Goal: Information Seeking & Learning: Learn about a topic

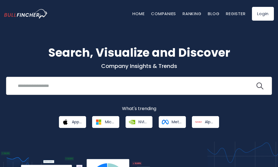
click at [89, 85] on input "search" at bounding box center [135, 85] width 241 height 10
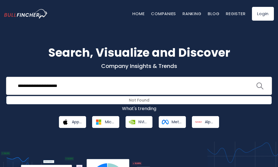
click at [258, 86] on img "search icon" at bounding box center [260, 85] width 7 height 7
click at [259, 84] on img "search icon" at bounding box center [260, 85] width 7 height 7
drag, startPoint x: 79, startPoint y: 85, endPoint x: 0, endPoint y: 86, distance: 78.5
click at [0, 86] on div "**********" at bounding box center [139, 86] width 278 height 84
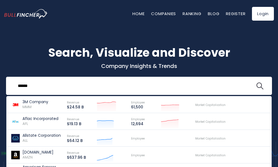
click at [257, 82] on button at bounding box center [260, 85] width 7 height 7
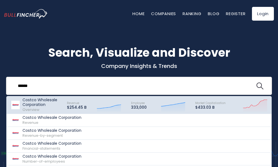
click at [247, 105] on icon at bounding box center [255, 104] width 24 height 8
type input "******"
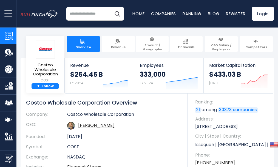
click at [32, 13] on img "Go to homepage" at bounding box center [39, 14] width 37 height 8
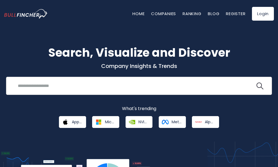
click at [120, 81] on input "search" at bounding box center [135, 85] width 241 height 10
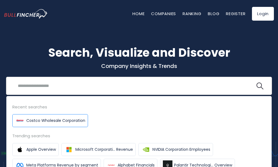
click at [74, 118] on span "Costco Wholesale Corporation" at bounding box center [55, 120] width 59 height 6
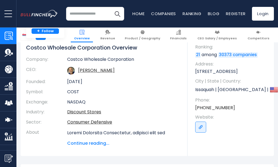
scroll to position [110, 0]
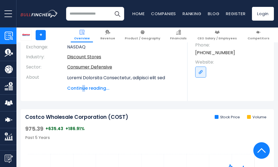
click at [83, 85] on span "Continue reading..." at bounding box center [123, 88] width 112 height 7
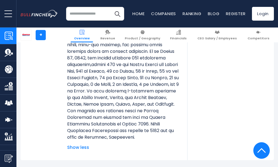
scroll to position [302, 0]
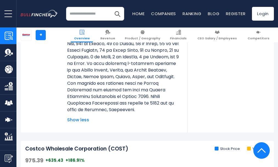
click at [79, 123] on span "Show less" at bounding box center [123, 119] width 112 height 7
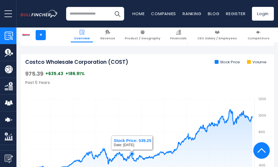
scroll to position [192, 0]
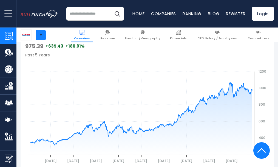
click at [40, 35] on link "+" at bounding box center [41, 35] width 10 height 10
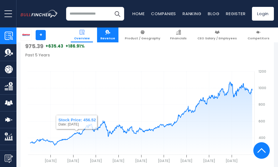
click at [117, 35] on link "Revenue" at bounding box center [107, 34] width 21 height 15
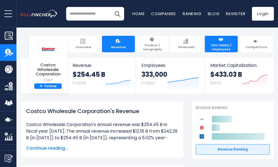
click at [223, 45] on span "CEO Salary / Employees" at bounding box center [221, 47] width 27 height 8
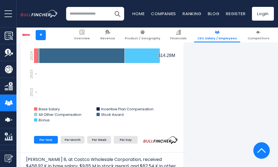
scroll to position [384, 0]
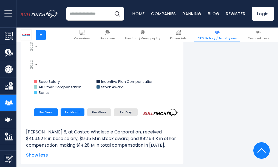
click at [70, 112] on li "Per Month" at bounding box center [73, 112] width 24 height 8
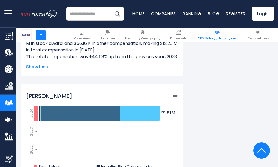
scroll to position [686, 0]
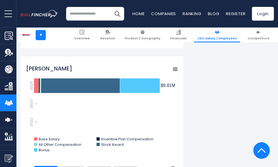
click at [173, 73] on rect "Javier Polit" at bounding box center [176, 69] width 8 height 8
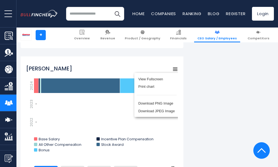
click at [174, 75] on div "View Fullscreen Print chart Download PNG Image Download JPEG Image" at bounding box center [157, 94] width 60 height 59
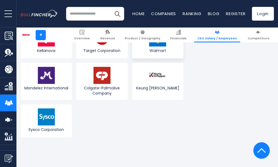
scroll to position [2443, 0]
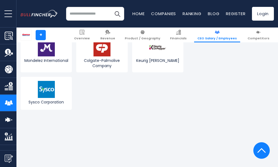
click at [100, 19] on img at bounding box center [102, 10] width 17 height 17
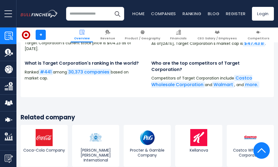
scroll to position [2086, 0]
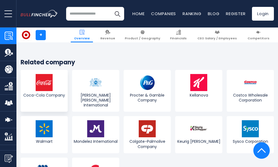
click at [42, 90] on img at bounding box center [44, 82] width 17 height 17
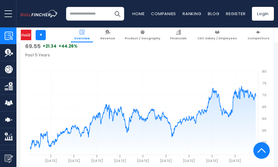
scroll to position [137, 0]
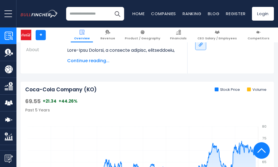
click at [43, 15] on img "Go to homepage" at bounding box center [39, 14] width 37 height 8
